Goal: Task Accomplishment & Management: Use online tool/utility

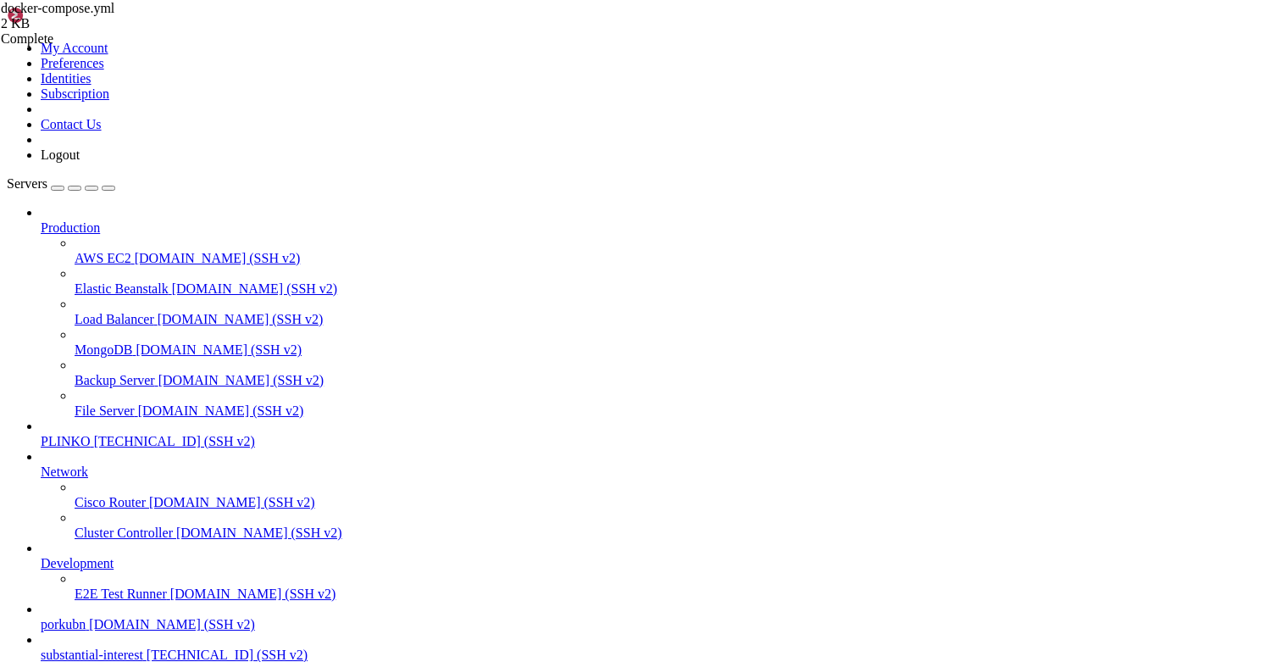
scroll to position [13, 0]
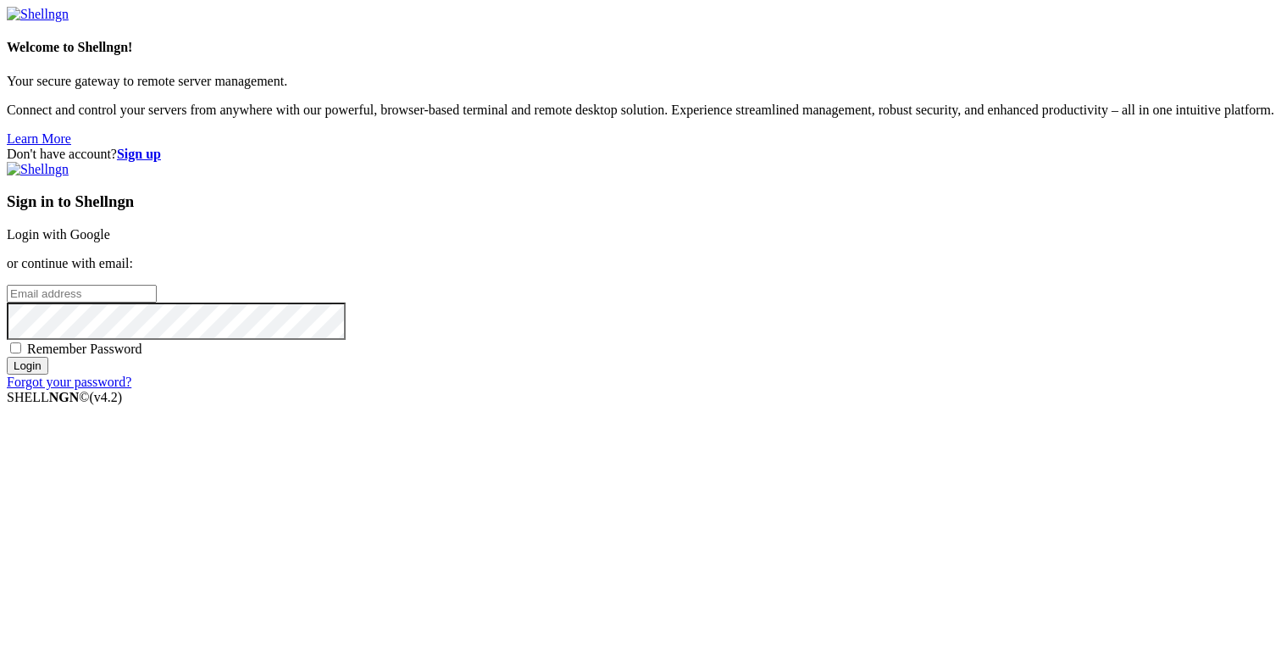
click at [722, 260] on div "Sign in to Shellngn Login with Google or continue with email: Remember Password…" at bounding box center [640, 276] width 1267 height 228
click at [110, 238] on link "Login with Google" at bounding box center [58, 234] width 103 height 14
